Goal: Task Accomplishment & Management: Complete application form

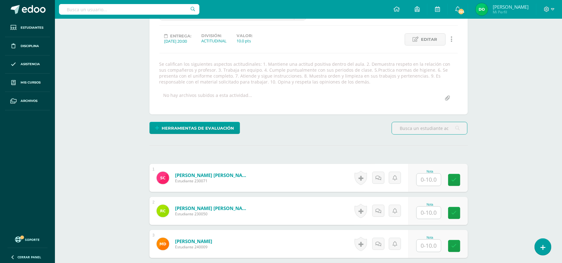
scroll to position [77, 0]
click at [367, 136] on div "Herramientas de evaluación Lista de cotejo Escala de valoración Puntos Extra Su…" at bounding box center [308, 131] width 323 height 18
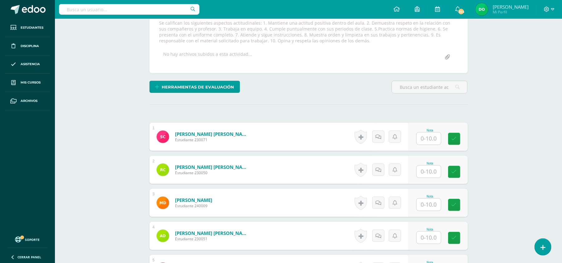
scroll to position [118, 0]
click at [424, 138] on input "text" at bounding box center [431, 138] width 25 height 12
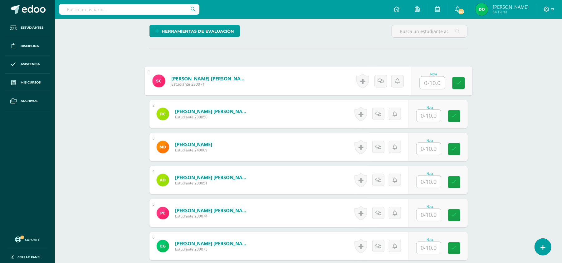
scroll to position [174, 0]
type input "9"
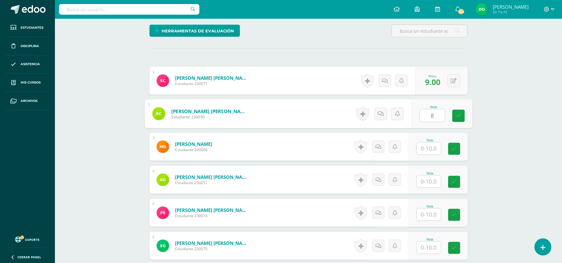
type input "8"
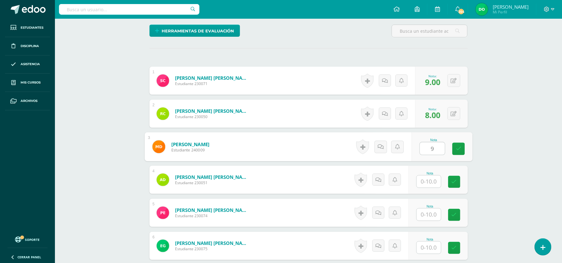
type input "9"
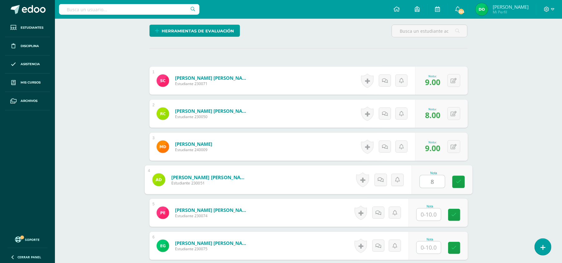
type input "8"
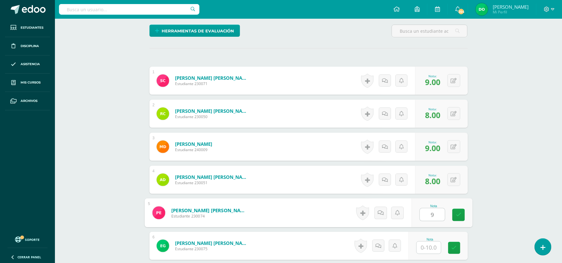
type input "9"
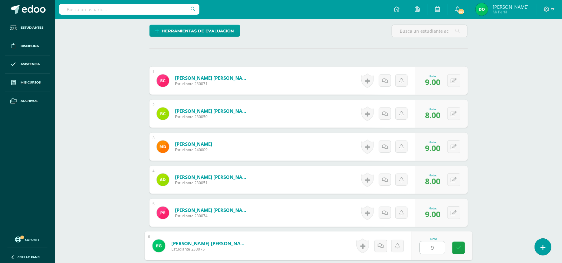
type input "9"
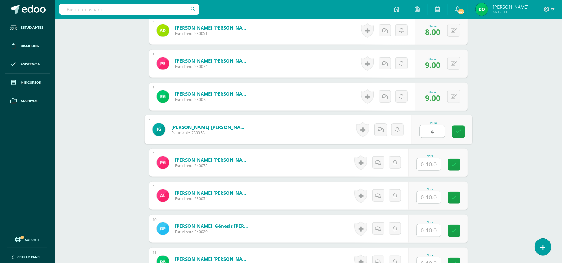
type input "4"
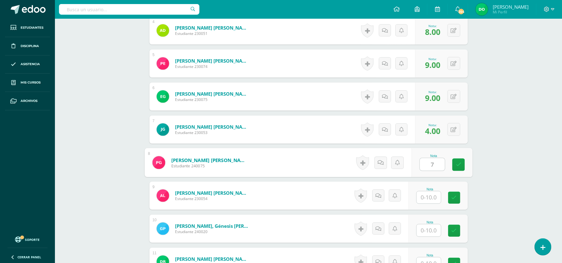
type input "7"
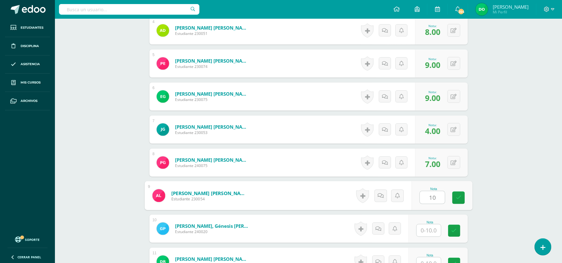
type input "10"
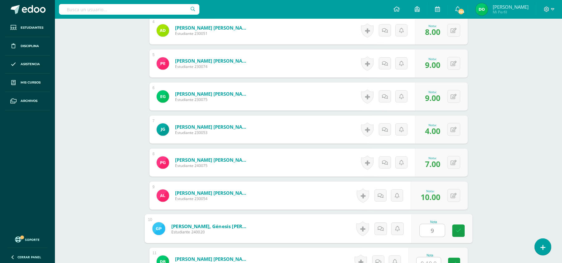
type input "9"
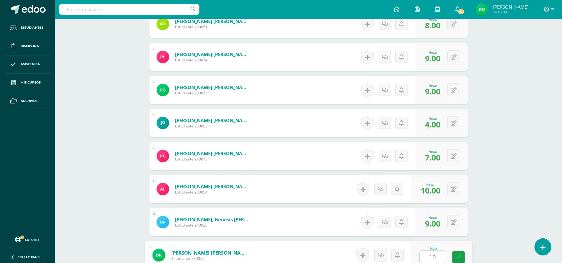
type input "10"
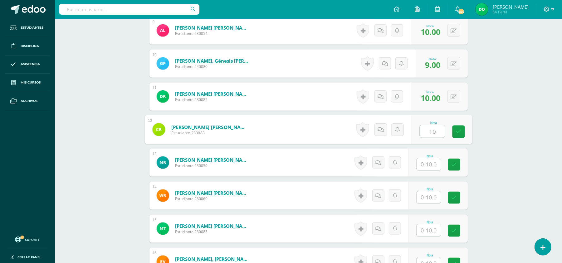
type input "10"
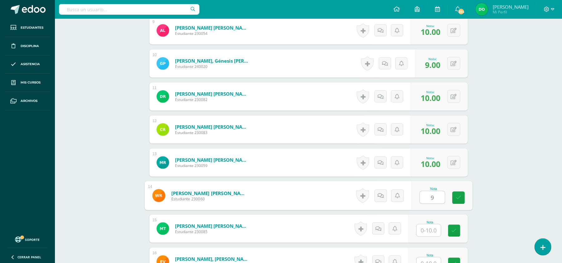
type input "9"
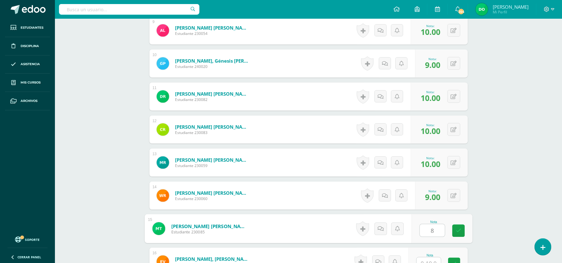
type input "8"
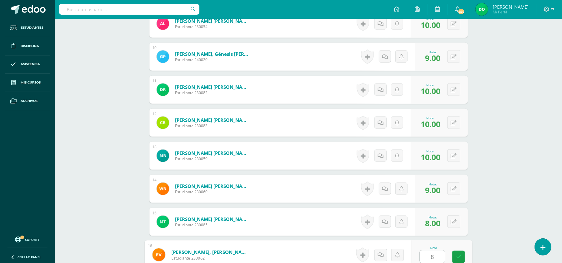
type input "8"
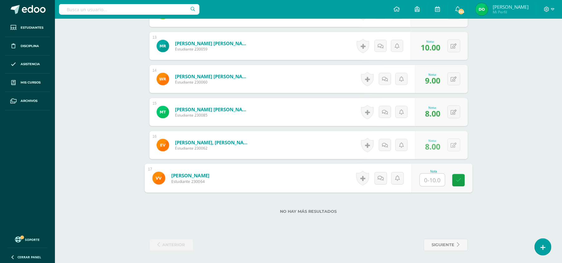
type input "9"
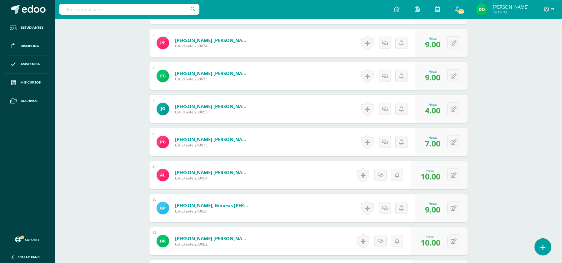
scroll to position [0, 0]
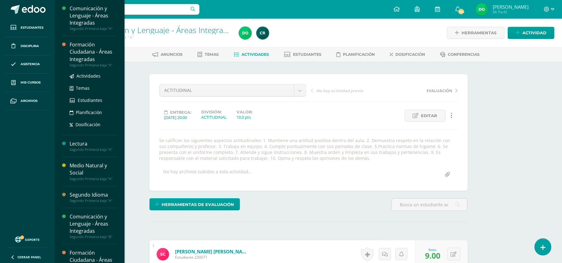
click at [82, 54] on div "Formación Ciudadana - Áreas Integradas" at bounding box center [93, 52] width 47 height 22
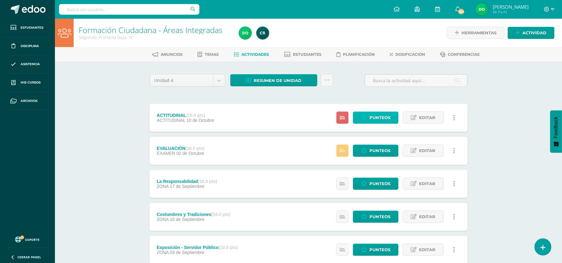
click at [370, 113] on span "Punteos" at bounding box center [379, 118] width 21 height 12
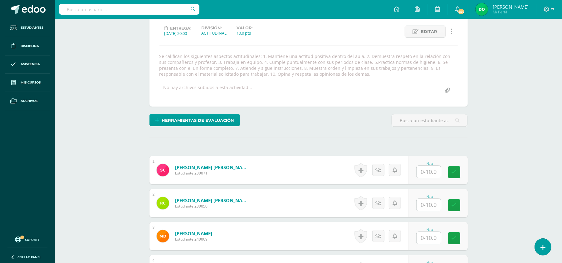
scroll to position [99, 0]
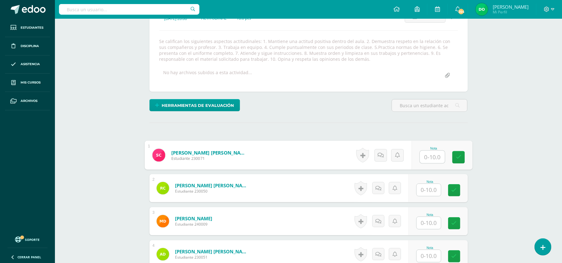
click at [431, 156] on input "text" at bounding box center [431, 157] width 25 height 12
type input "9"
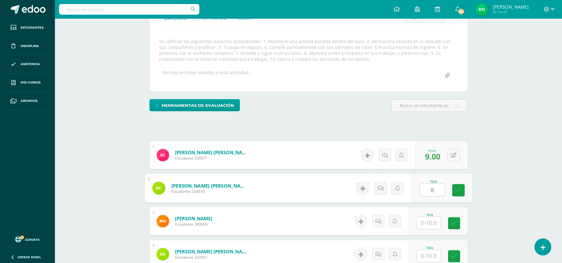
type input "8"
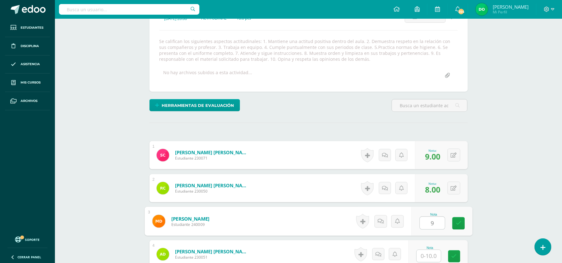
type input "9"
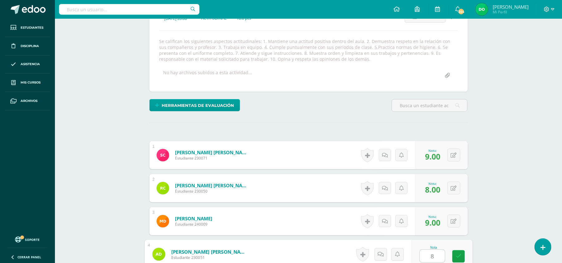
type input "8"
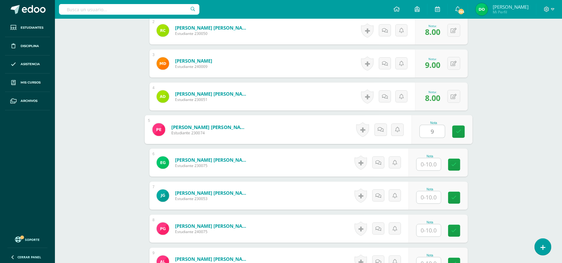
type input "9"
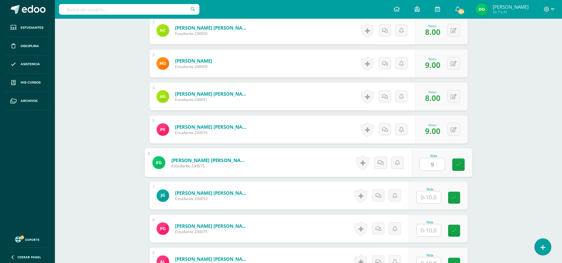
type input "9"
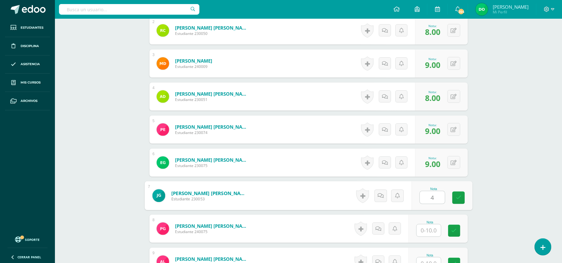
type input "4"
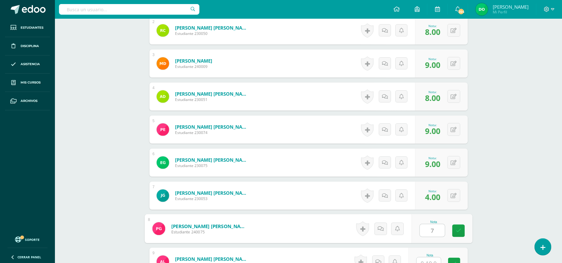
type input "7"
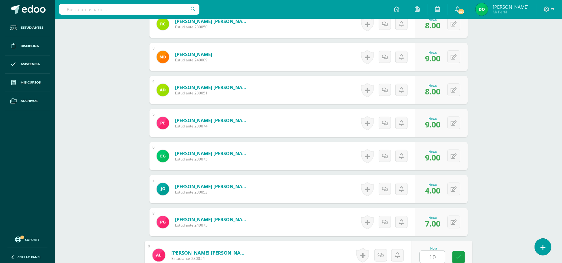
type input "10"
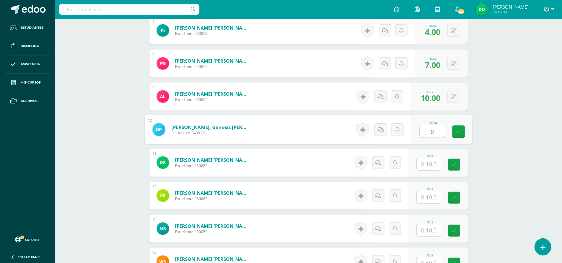
type input "9"
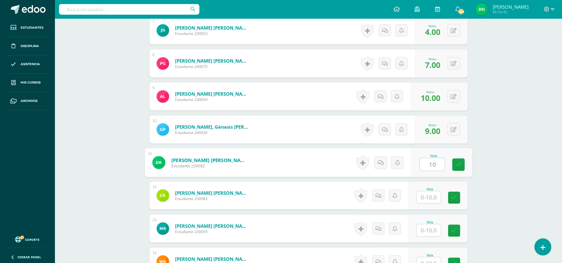
type input "10"
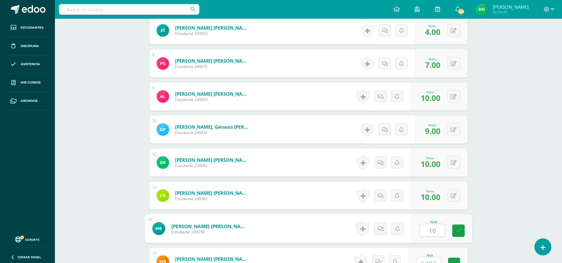
type input "10"
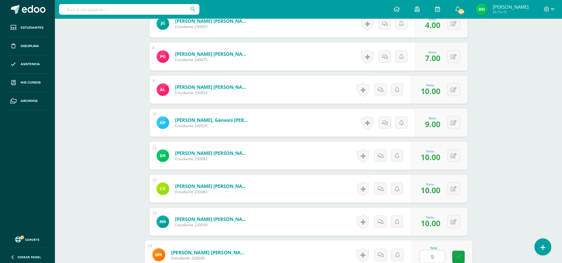
type input "9"
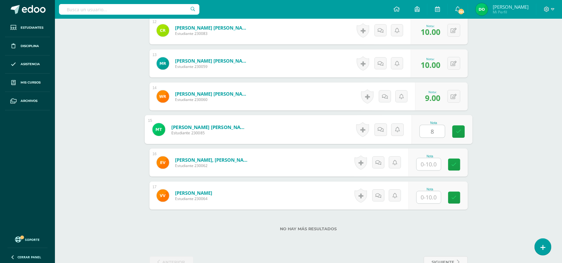
type input "8"
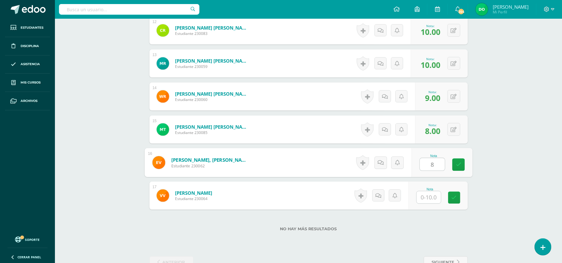
type input "8"
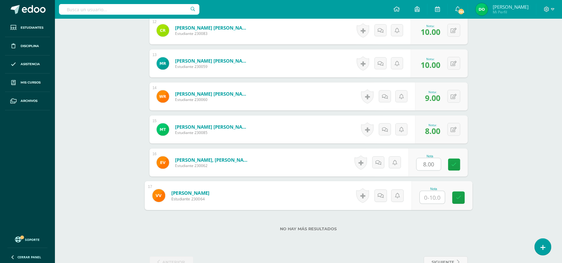
type input "9"
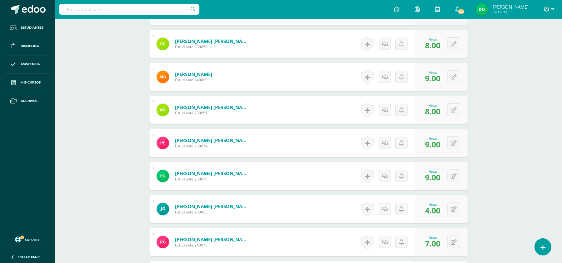
scroll to position [0, 0]
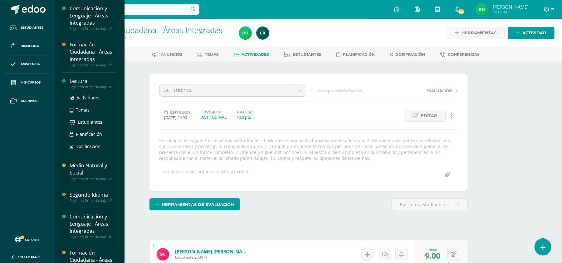
click at [78, 85] on div "Segundo Primaria baja "A"" at bounding box center [93, 87] width 47 height 4
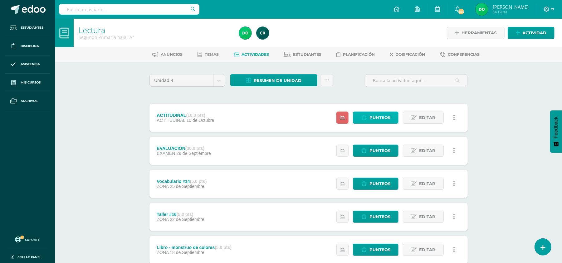
click at [366, 115] on icon at bounding box center [364, 117] width 6 height 5
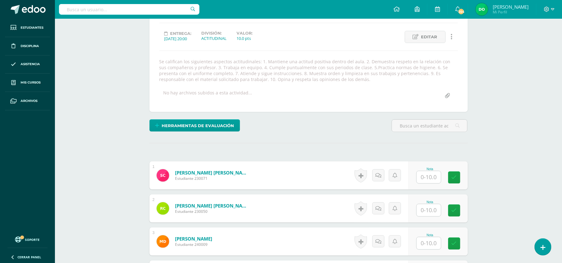
scroll to position [80, 0]
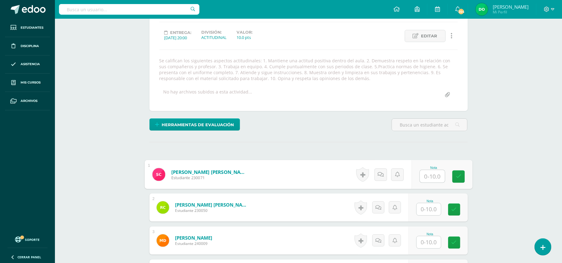
click at [428, 178] on input "text" at bounding box center [431, 176] width 25 height 12
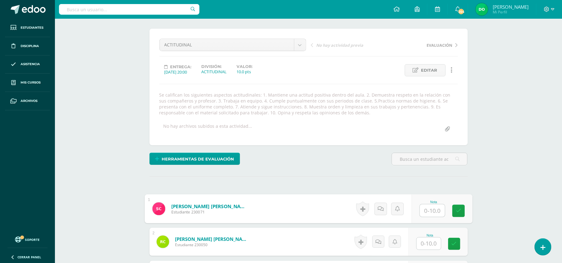
scroll to position [46, 0]
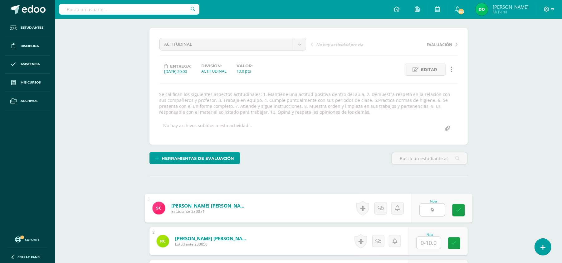
type input "9"
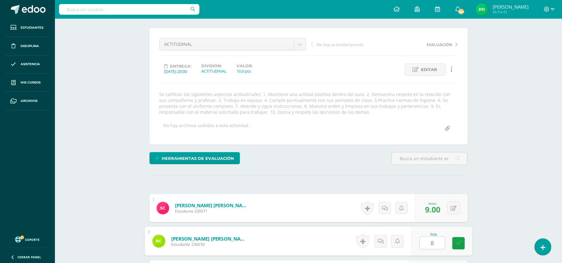
type input "8"
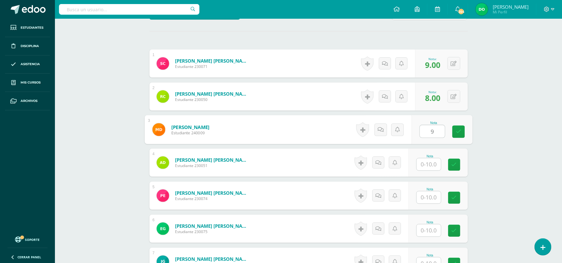
type input "9"
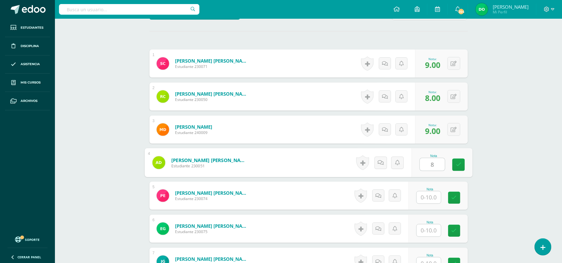
type input "8"
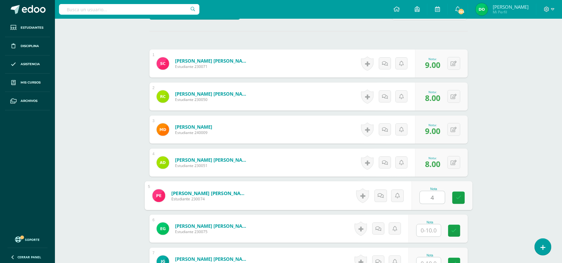
type input "4"
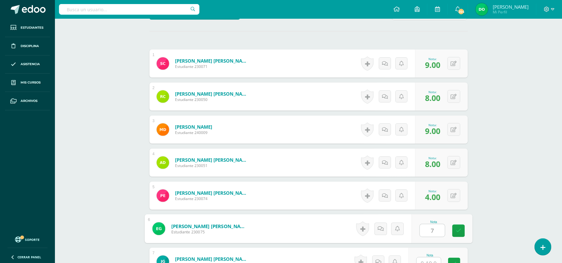
type input "7"
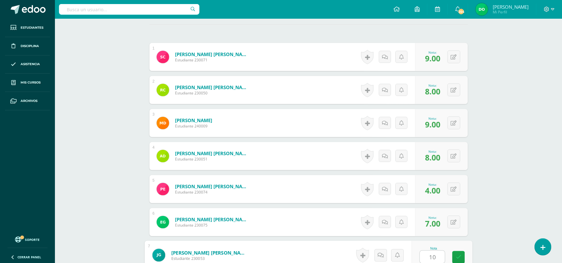
type input "10"
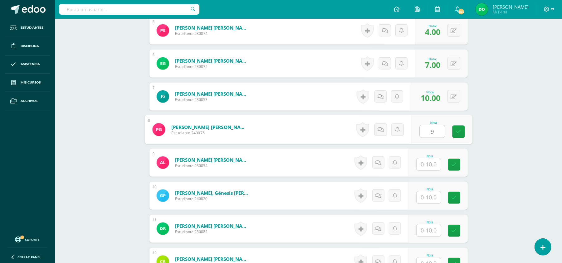
type input "9"
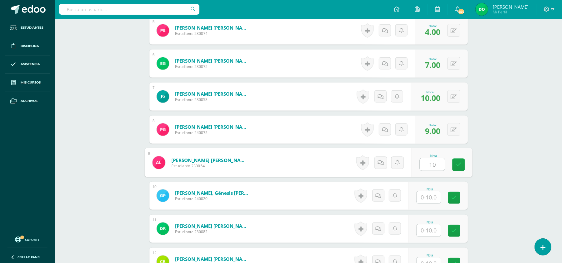
type input "10"
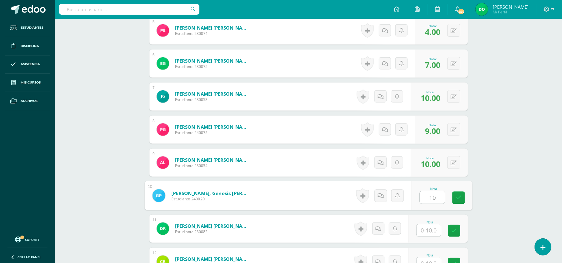
type input "10"
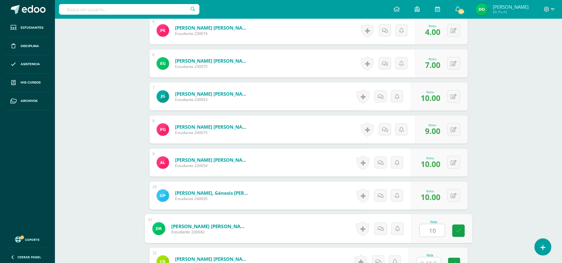
type input "10"
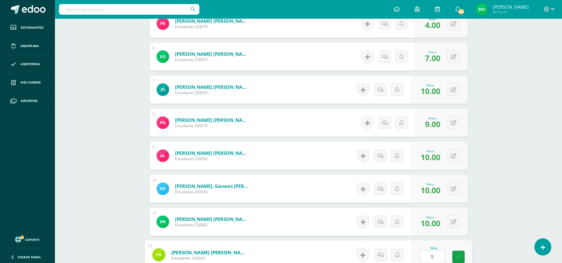
type input "9"
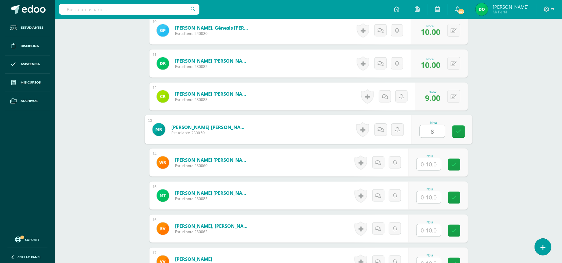
type input "8"
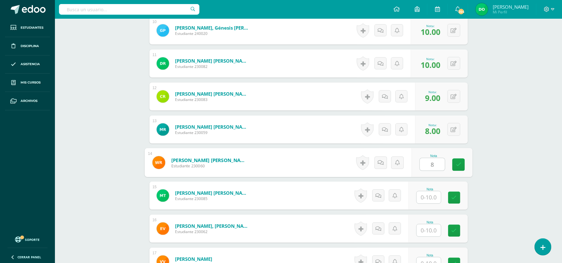
type input "8"
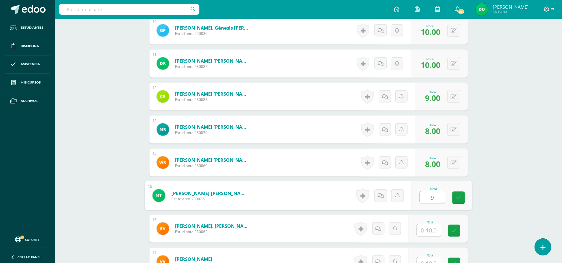
type input "9"
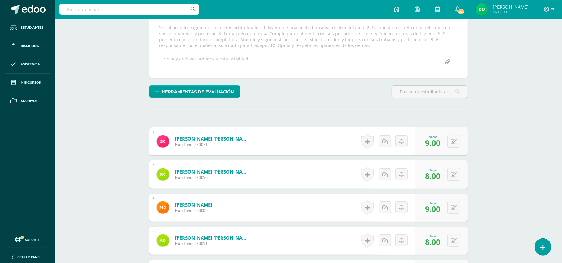
scroll to position [121, 0]
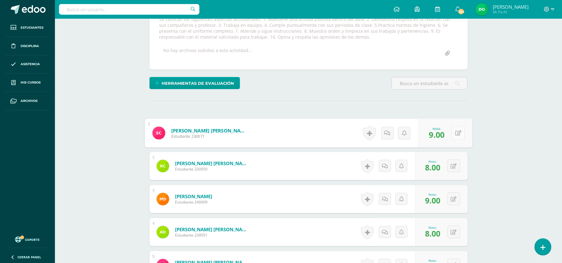
click at [454, 135] on button at bounding box center [457, 133] width 13 height 13
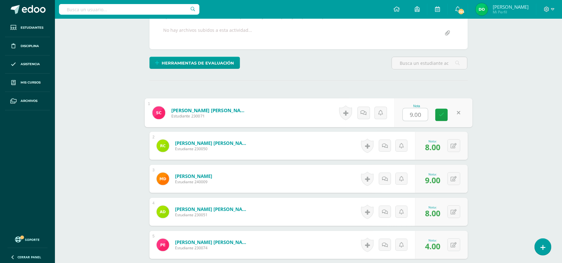
scroll to position [171, 0]
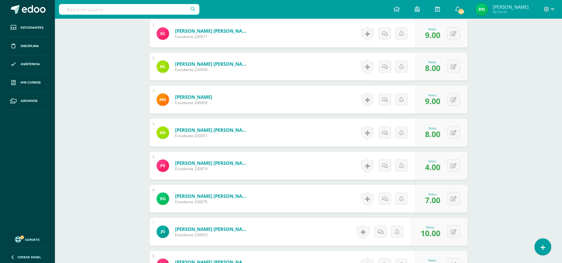
scroll to position [221, 0]
click at [456, 163] on icon at bounding box center [458, 165] width 6 height 5
type input "9"
click at [452, 202] on button at bounding box center [457, 198] width 13 height 13
type input "9"
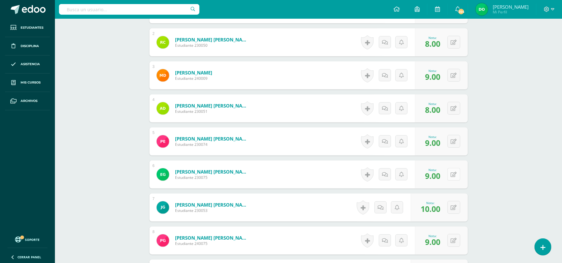
scroll to position [246, 0]
drag, startPoint x: 460, startPoint y: 207, endPoint x: 456, endPoint y: 206, distance: 4.8
click at [456, 206] on div "0 Logros Logros obtenidos Aún no hay logros agregados Nota: 10.00" at bounding box center [438, 207] width 57 height 28
click at [456, 206] on icon at bounding box center [458, 206] width 6 height 5
type input "4"
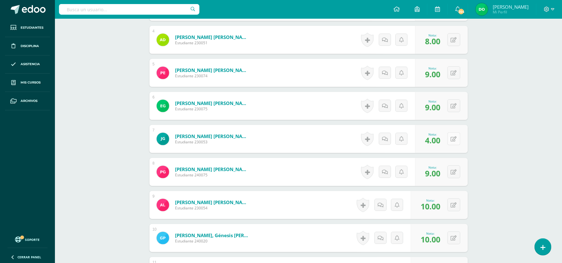
scroll to position [314, 0]
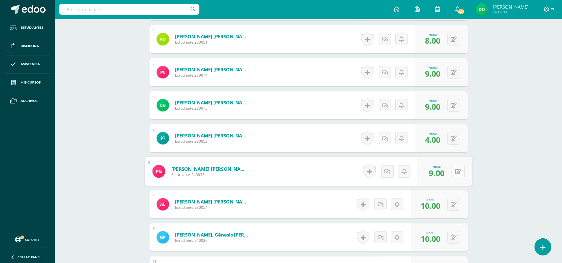
click at [456, 172] on icon at bounding box center [458, 171] width 6 height 5
type input "7"
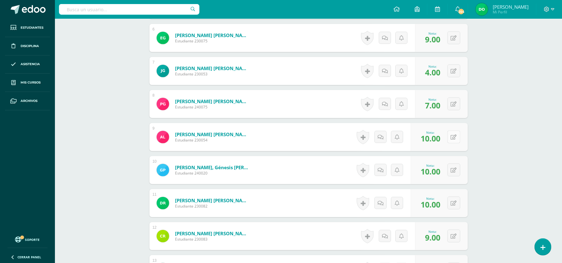
scroll to position [382, 0]
click at [457, 171] on button at bounding box center [457, 169] width 13 height 13
type input "9"
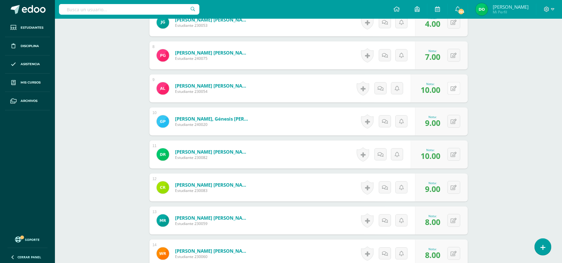
scroll to position [438, 0]
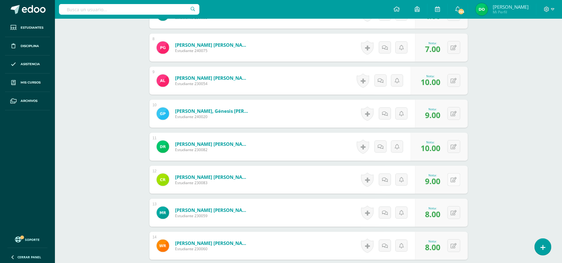
click at [456, 176] on button at bounding box center [453, 179] width 13 height 13
type input "10"
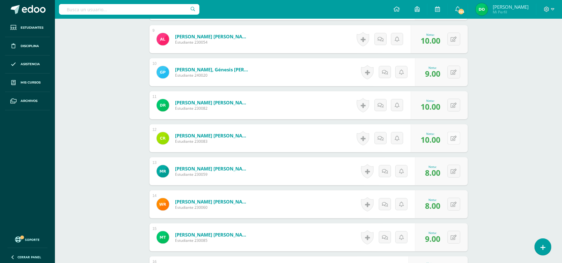
scroll to position [481, 0]
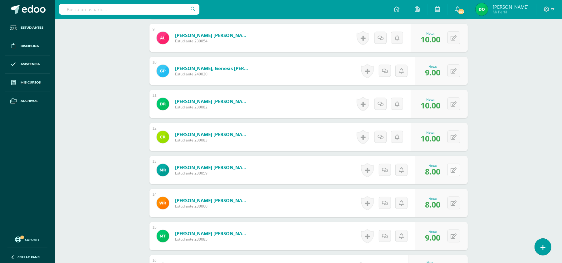
click at [453, 170] on button at bounding box center [453, 170] width 13 height 13
type input "10"
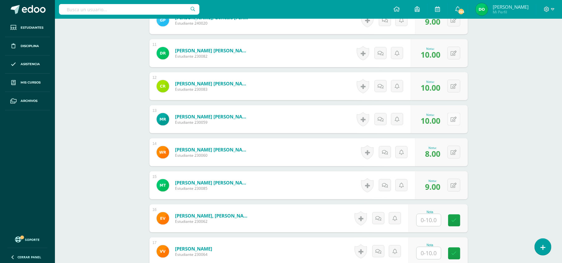
scroll to position [532, 0]
click at [456, 151] on icon at bounding box center [458, 151] width 6 height 5
type input "9"
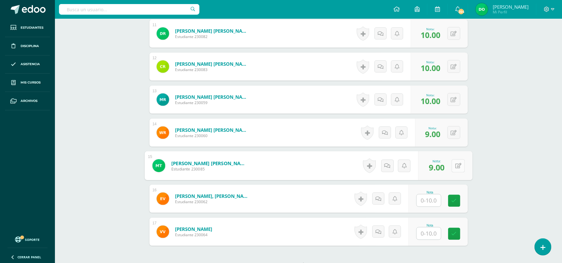
click at [452, 166] on button at bounding box center [457, 165] width 13 height 13
type input "8"
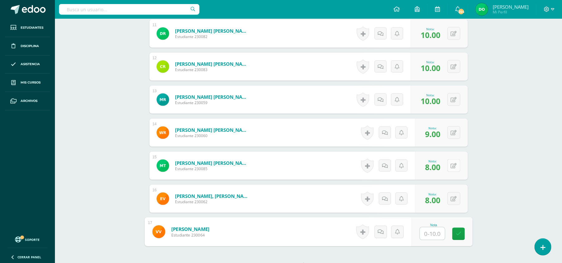
type input "9"
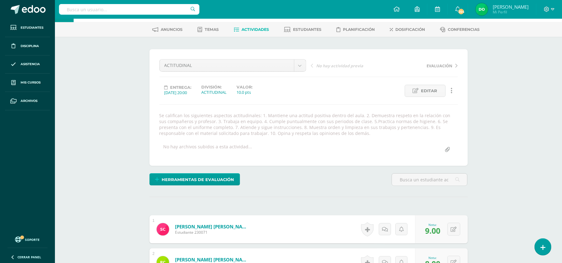
scroll to position [0, 0]
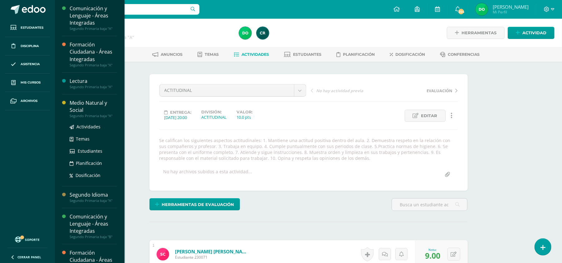
click at [100, 115] on div "Segundo Primaria baja "A"" at bounding box center [93, 116] width 47 height 4
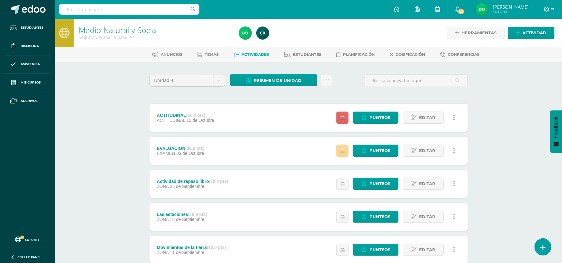
click at [345, 153] on link at bounding box center [342, 151] width 12 height 12
click at [391, 116] on link "Punteos" at bounding box center [376, 118] width 46 height 12
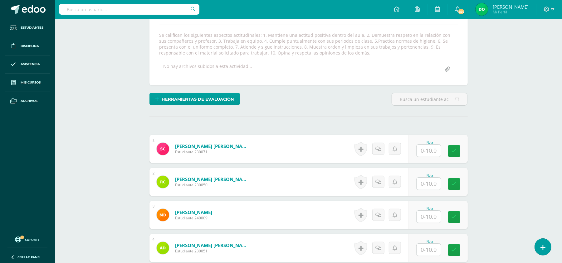
scroll to position [105, 0]
click at [431, 155] on input "text" at bounding box center [431, 151] width 25 height 12
type input "9"
type input "8"
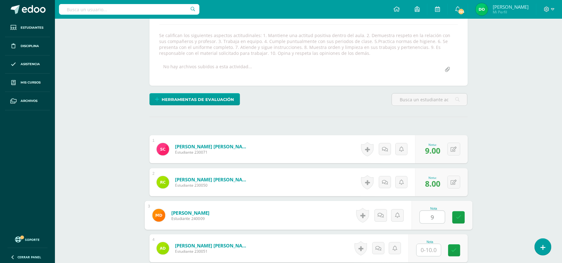
type input "9"
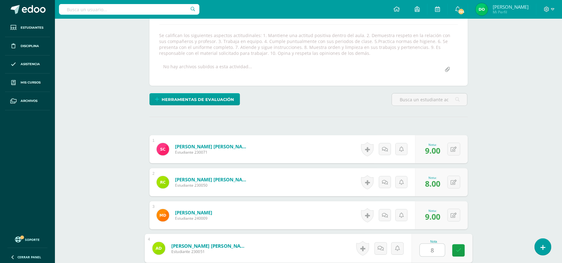
type input "8"
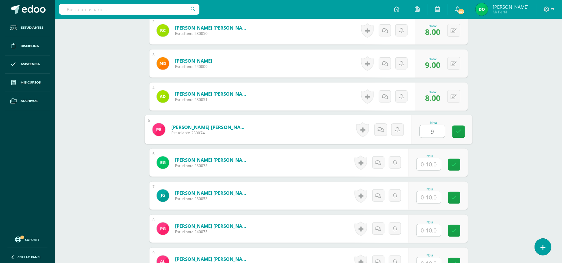
type input "9"
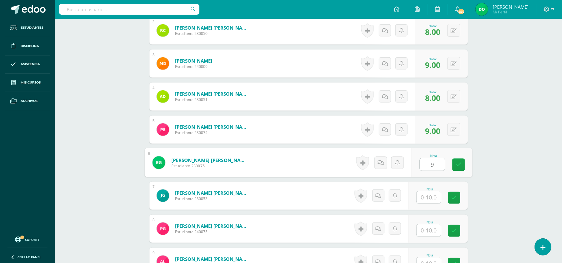
type input "9"
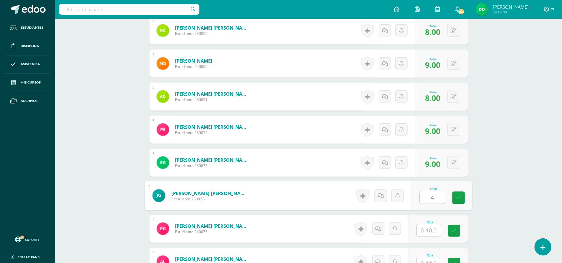
type input "4"
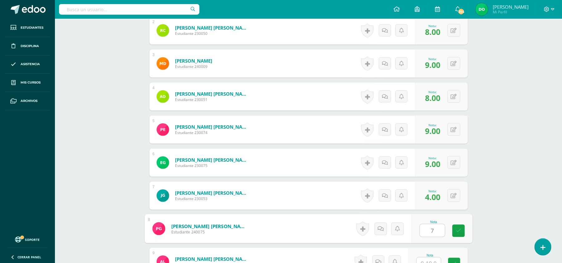
type input "7"
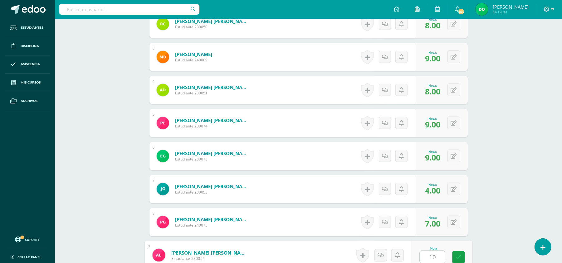
type input "10"
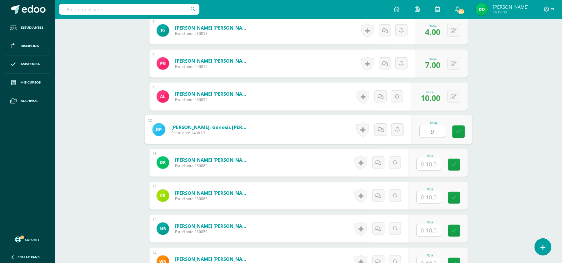
type input "9"
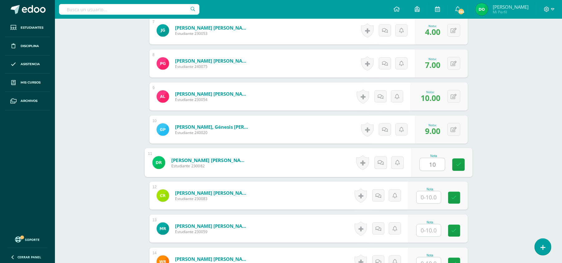
type input "10"
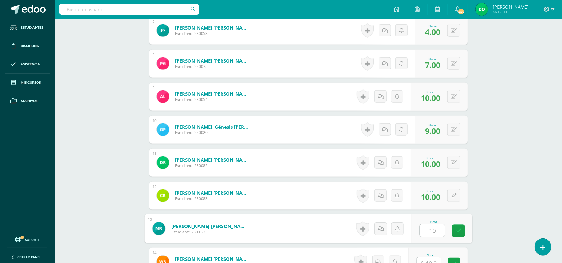
type input "10"
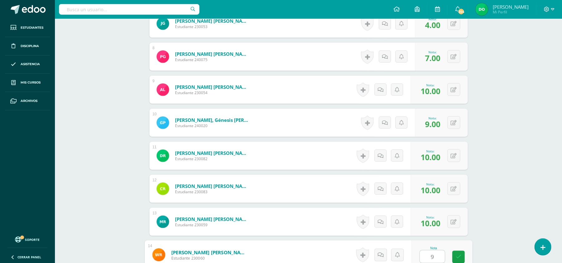
type input "9"
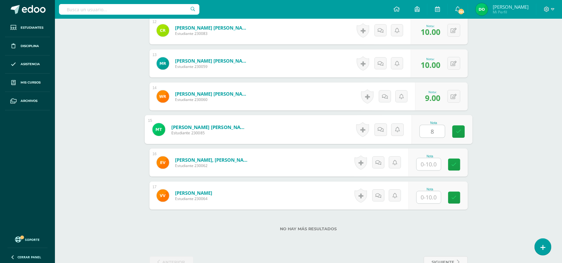
type input "8"
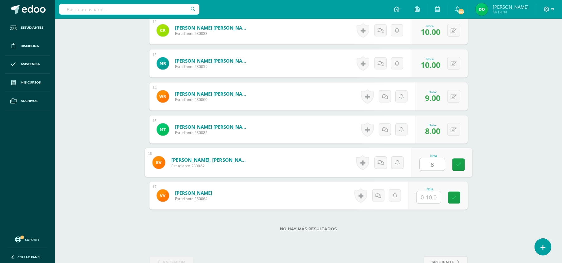
type input "8"
type input "9"
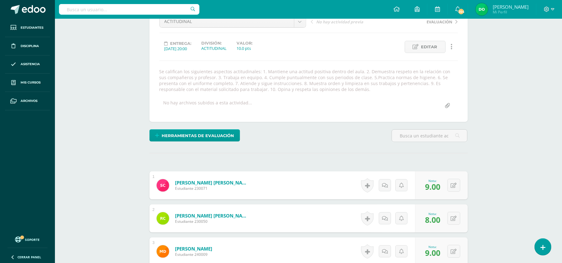
scroll to position [0, 0]
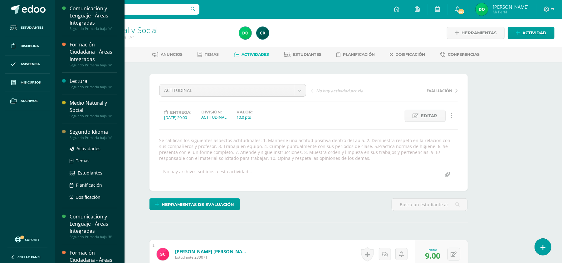
click at [108, 135] on div "Segundo Idioma" at bounding box center [93, 131] width 47 height 7
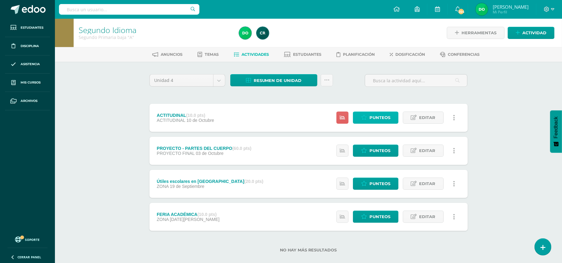
click at [365, 116] on icon at bounding box center [364, 117] width 6 height 5
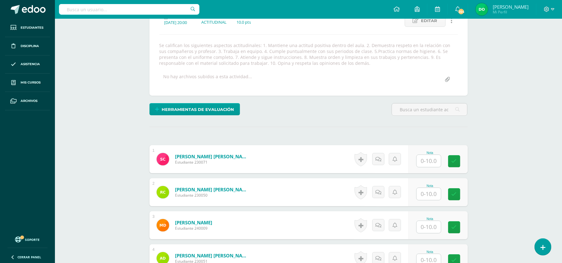
scroll to position [95, 0]
click at [434, 160] on input "text" at bounding box center [431, 161] width 25 height 12
type input "9"
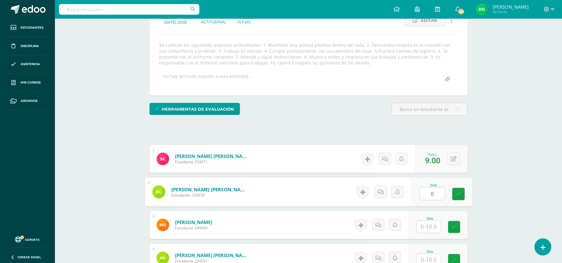
type input "8"
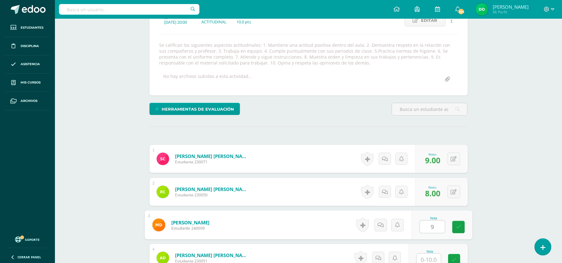
type input "9"
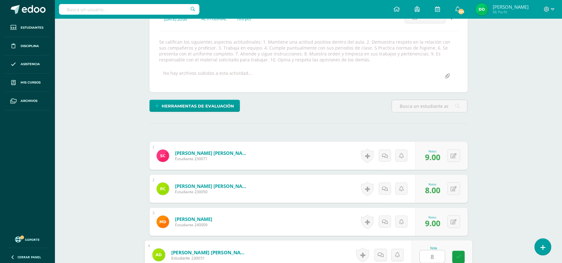
type input "8"
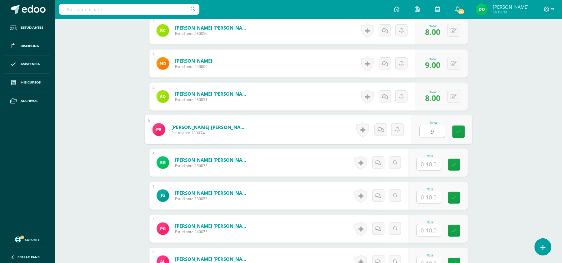
type input "9"
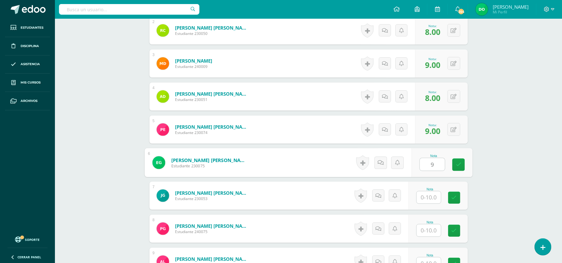
type input "9"
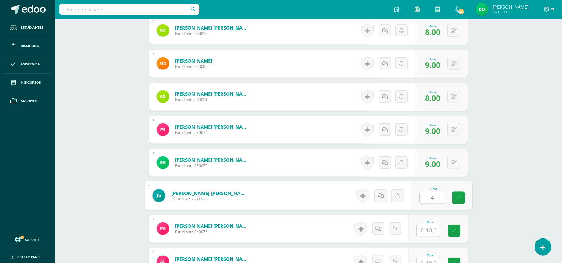
type input "4"
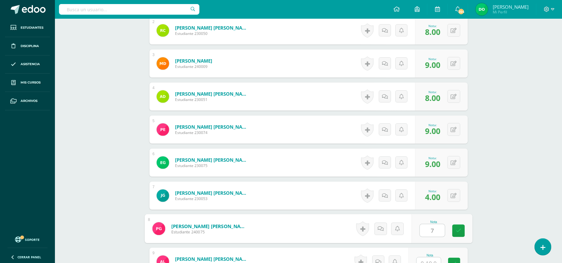
type input "7"
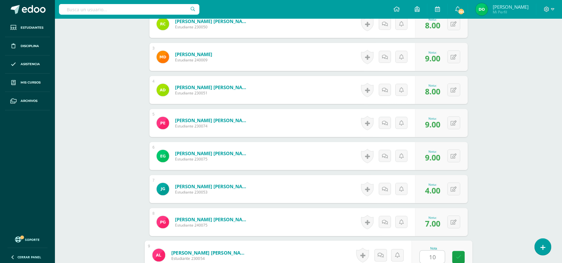
type input "10"
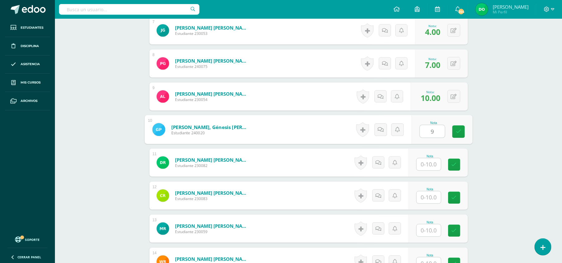
type input "9"
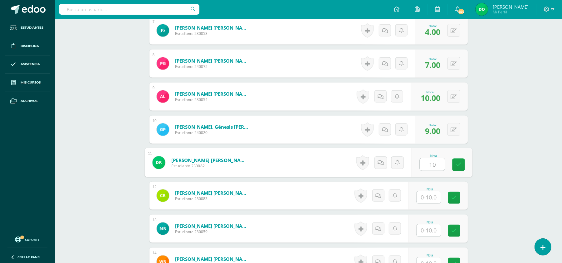
type input "10"
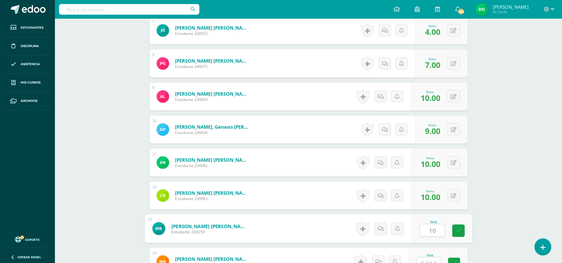
type input "10"
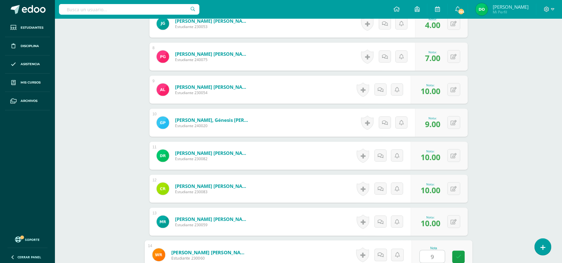
type input "9"
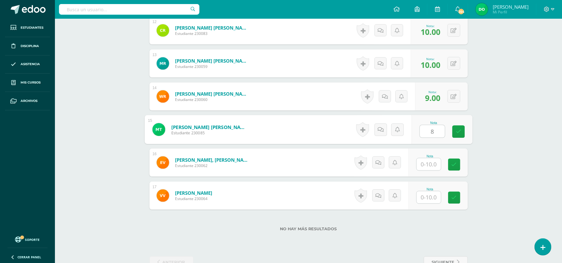
type input "8"
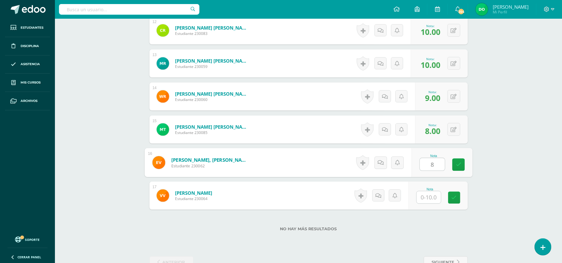
type input "8"
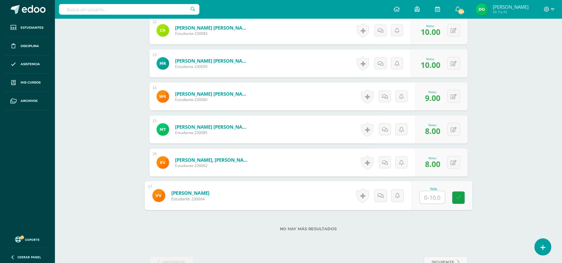
type input "9"
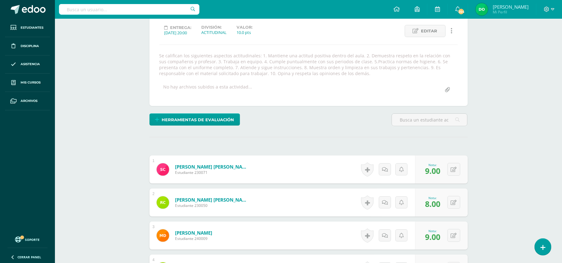
scroll to position [0, 0]
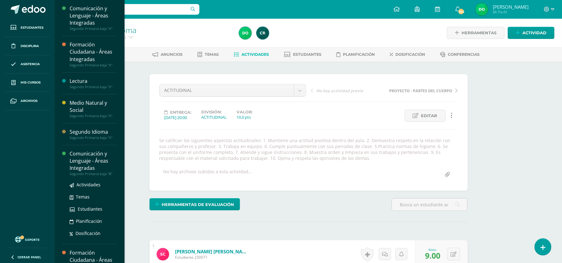
click at [93, 163] on div "Comunicación y Lenguaje - Áreas Integradas" at bounding box center [93, 161] width 47 height 22
